Goal: Find specific fact: Find specific page/section

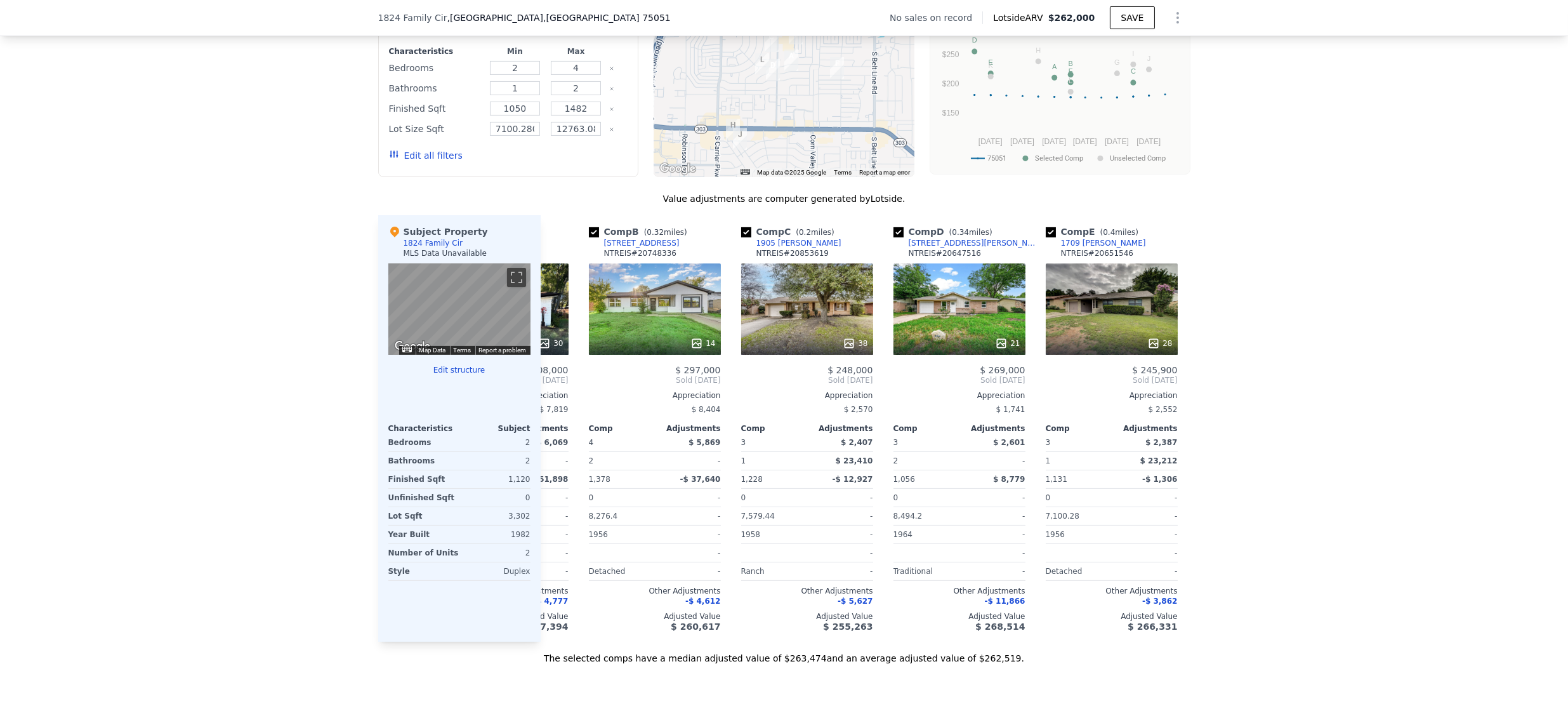
scroll to position [0, 122]
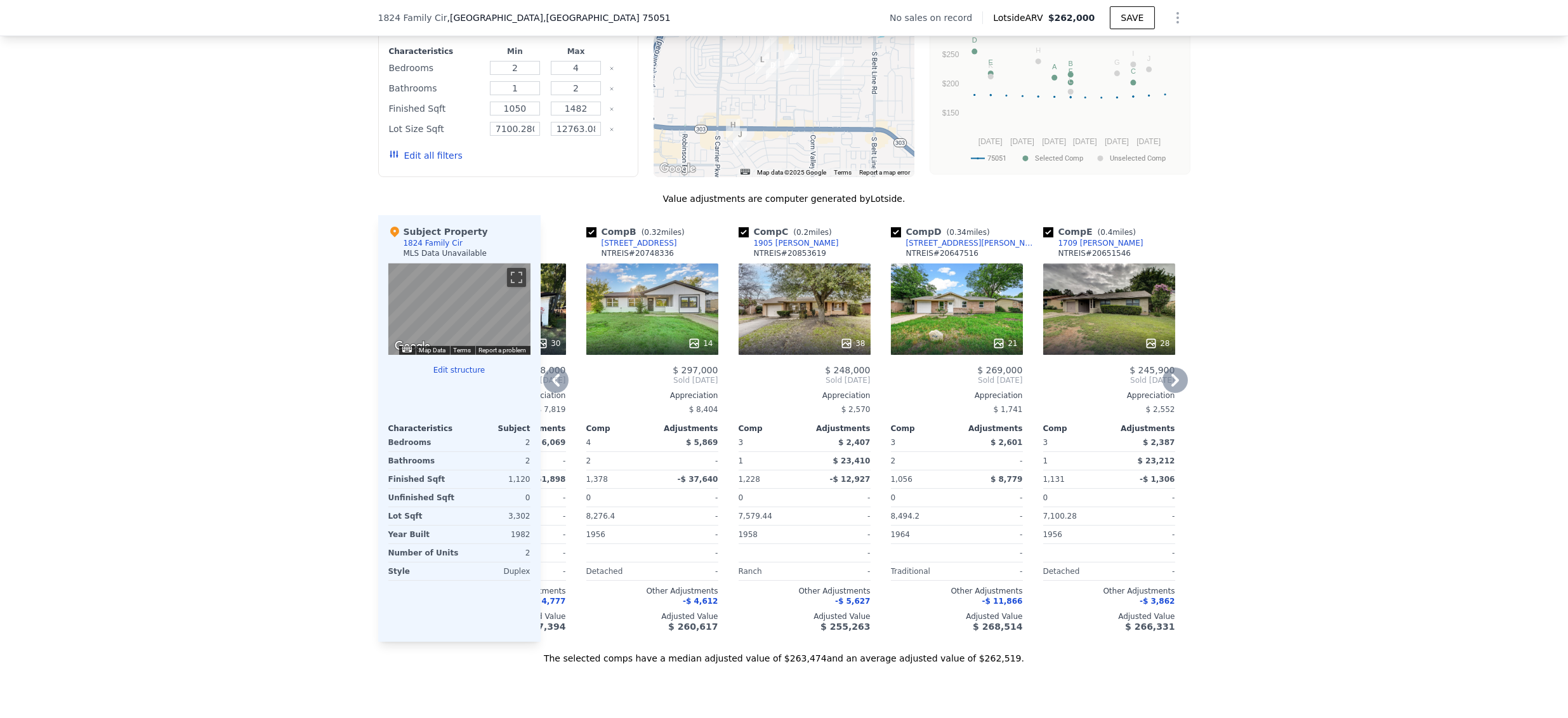
click at [945, 248] on div "[STREET_ADDRESS][PERSON_NAME]" at bounding box center [972, 244] width 132 height 10
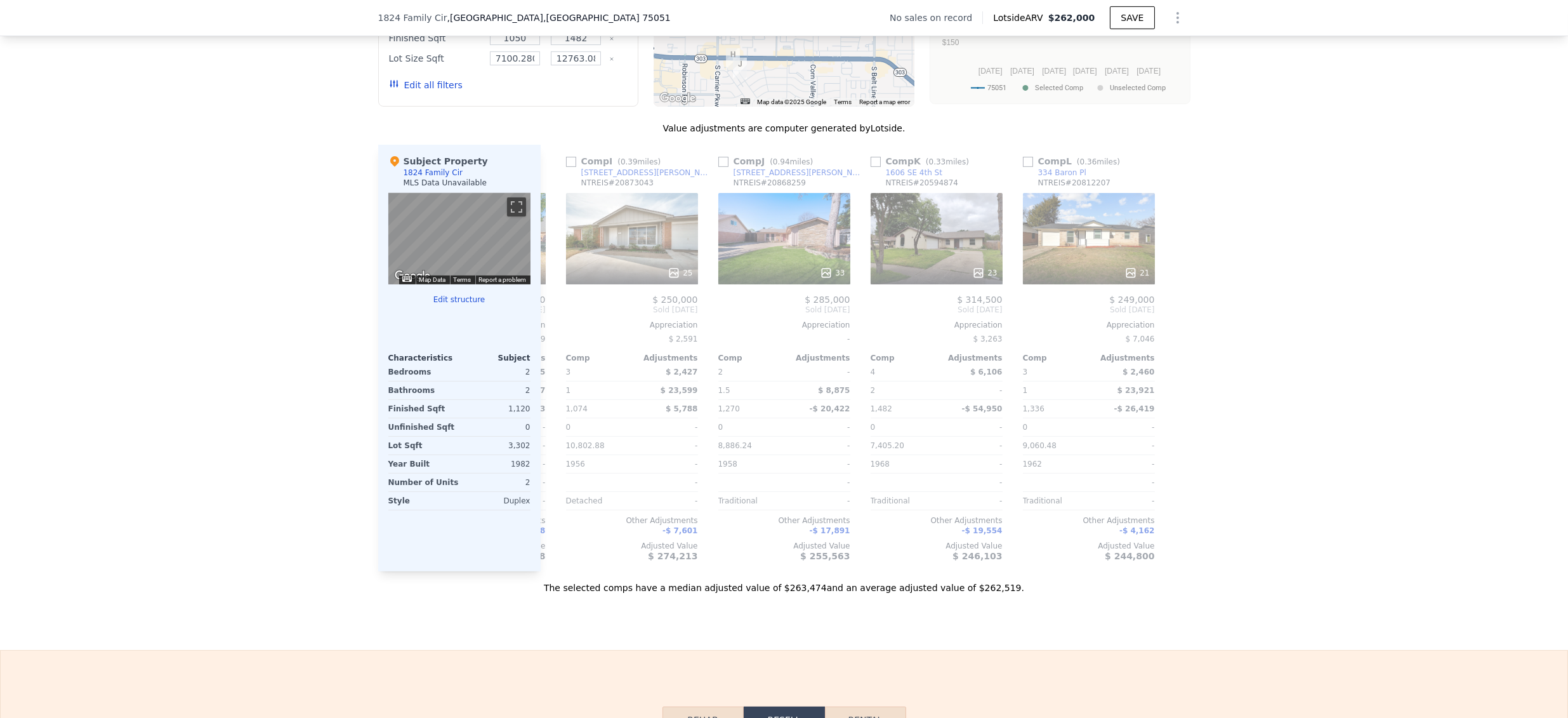
scroll to position [0, 0]
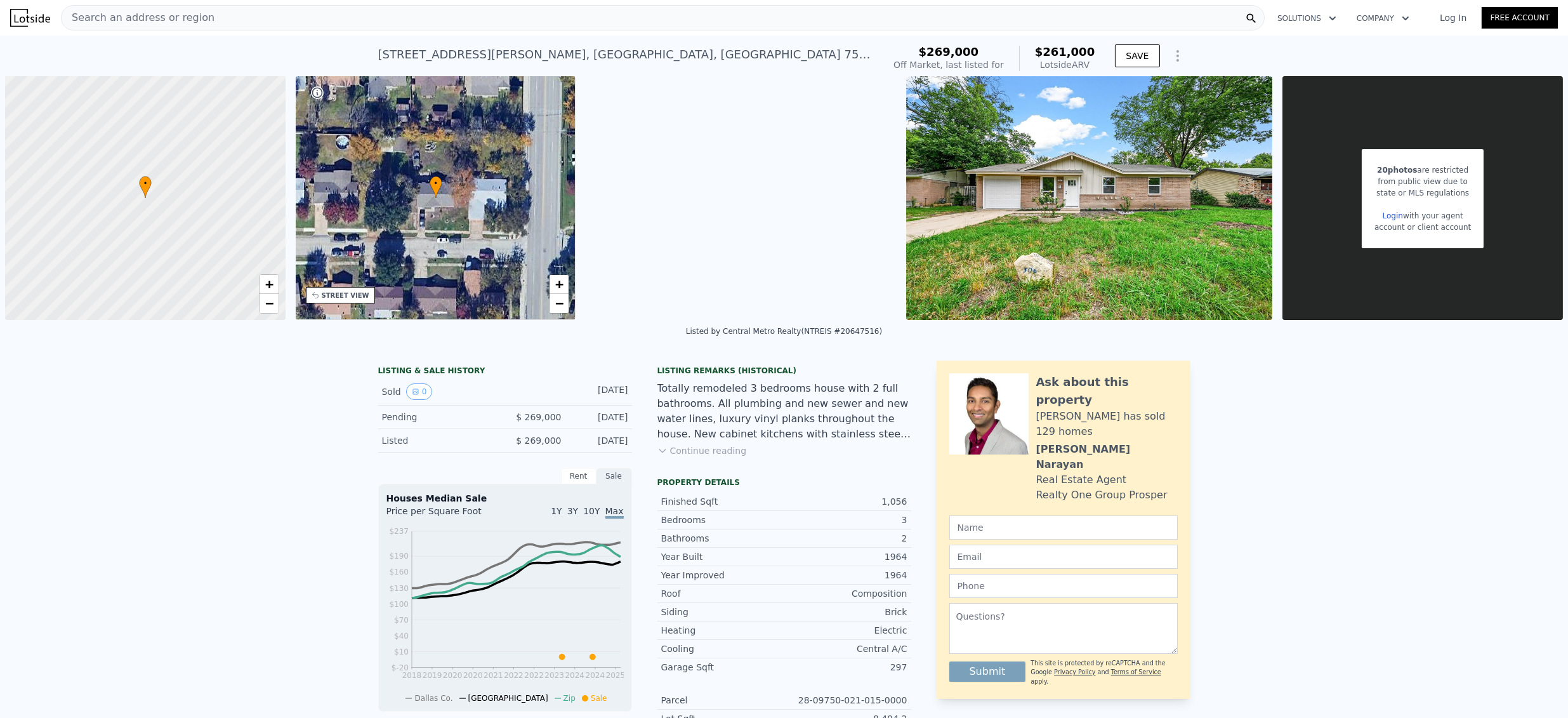
click at [554, 58] on div "306 W Dorris Dr , Grand Prairie , TX 75051" at bounding box center [626, 55] width 496 height 18
copy div "306 W Dorris Dr , Grand Prairie , TX 75051 No sales on record (~ARV $261k )"
